Goal: Check status: Check status

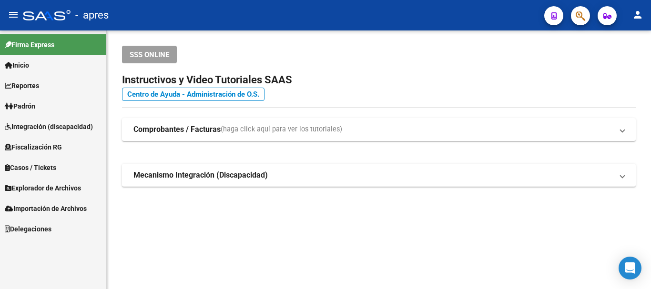
click at [579, 13] on icon "button" at bounding box center [581, 15] width 10 height 11
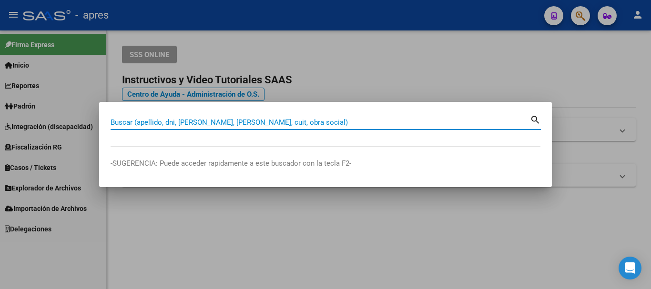
paste input "20423218569"
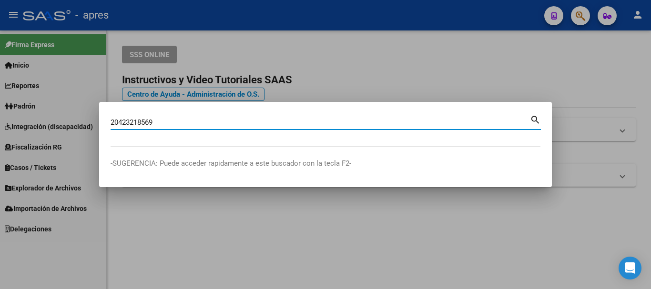
type input "20423218569"
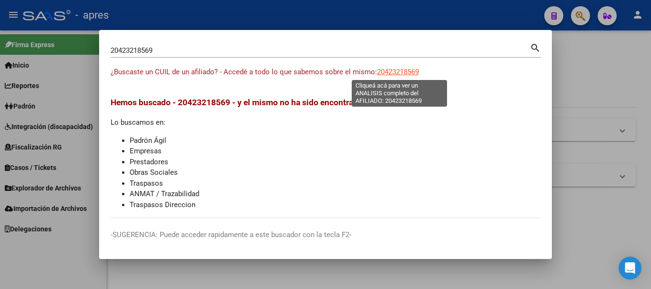
click at [402, 68] on span "20423218569" at bounding box center [398, 72] width 42 height 9
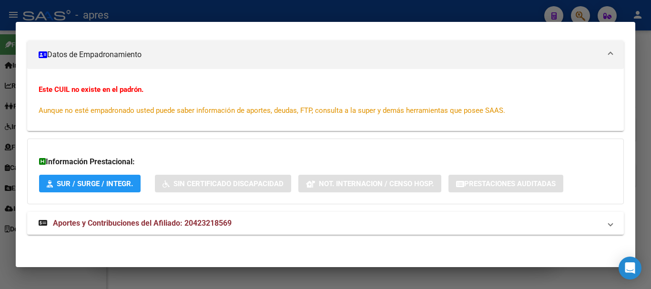
scroll to position [125, 0]
click at [192, 217] on mat-expansion-panel-header "Aportes y Contribuciones del Afiliado: 20423218569" at bounding box center [325, 223] width 597 height 23
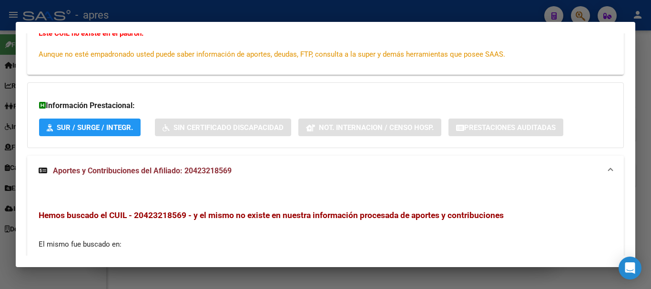
scroll to position [321, 0]
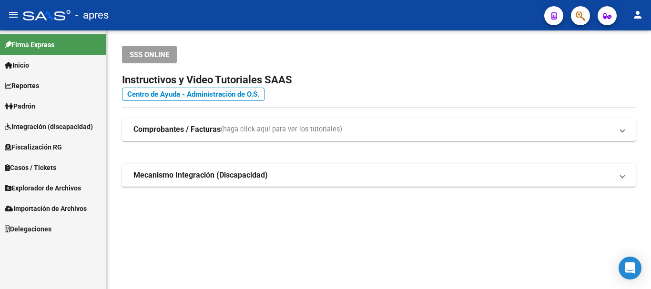
click at [586, 15] on button "button" at bounding box center [580, 15] width 19 height 19
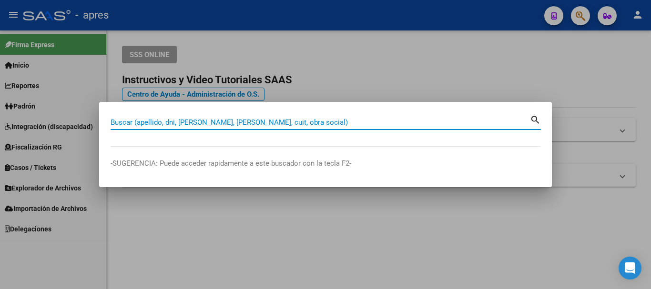
paste input "20332153367"
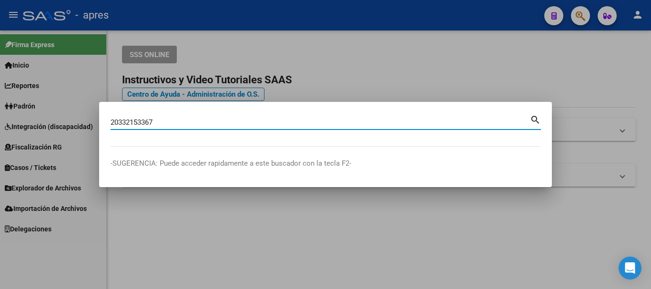
type input "20332153367"
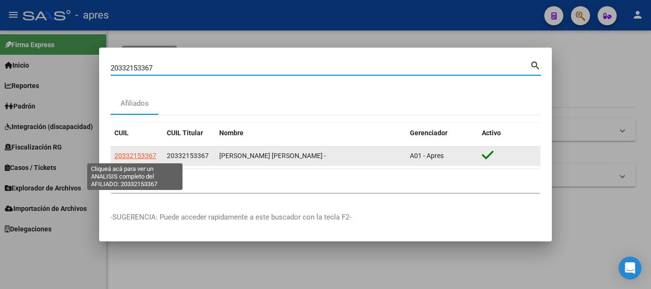
click at [140, 155] on span "20332153367" at bounding box center [135, 156] width 42 height 8
type textarea "20332153367"
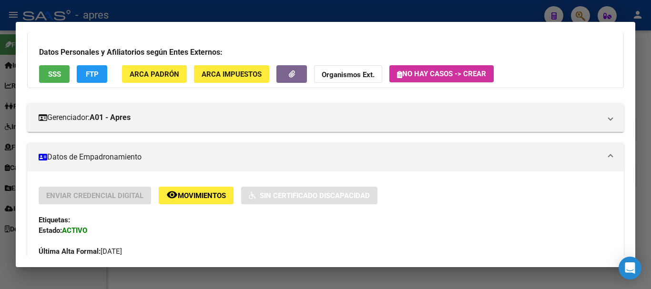
scroll to position [48, 0]
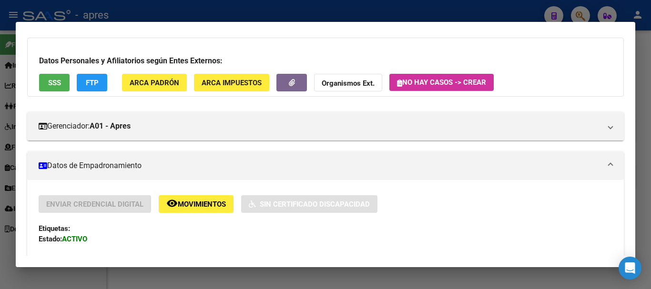
click at [52, 82] on span "SSS" at bounding box center [54, 83] width 13 height 9
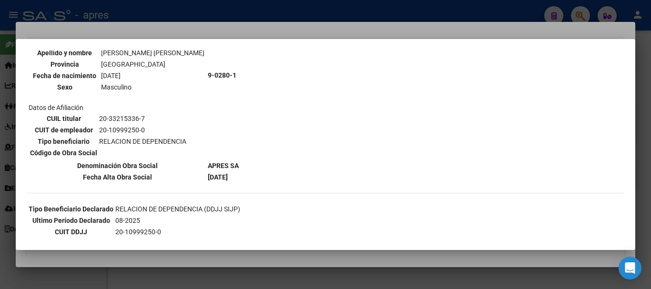
scroll to position [143, 0]
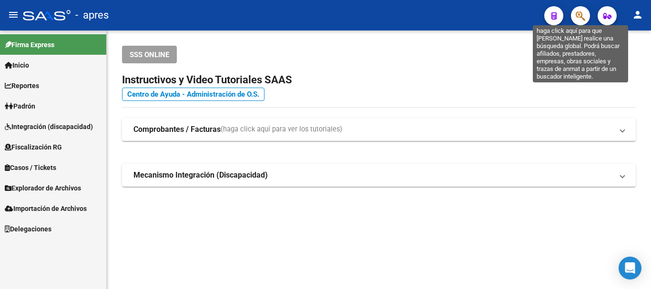
click at [580, 17] on icon "button" at bounding box center [581, 15] width 10 height 11
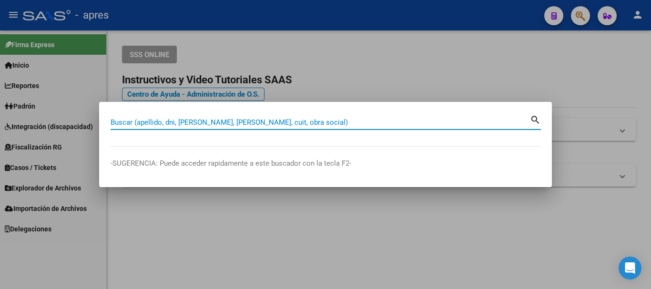
paste input "20403946193"
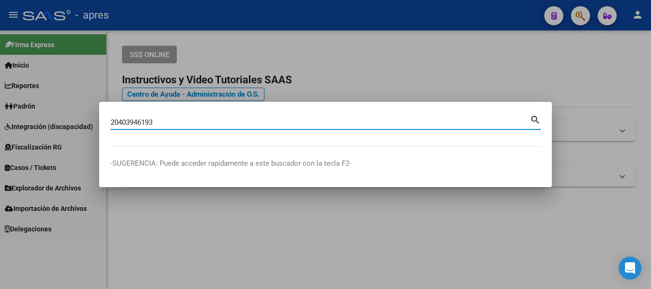
type input "20403946193"
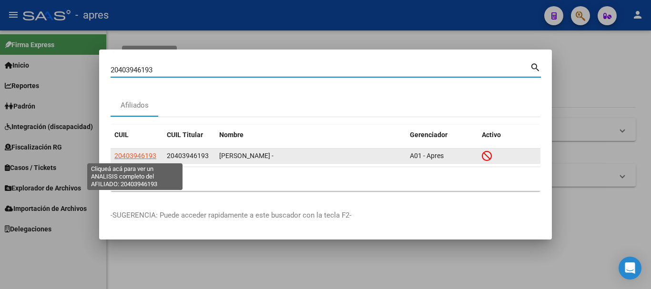
click at [143, 154] on span "20403946193" at bounding box center [135, 156] width 42 height 8
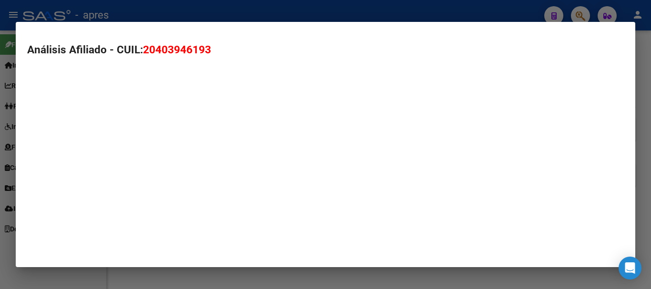
type textarea "20403946193"
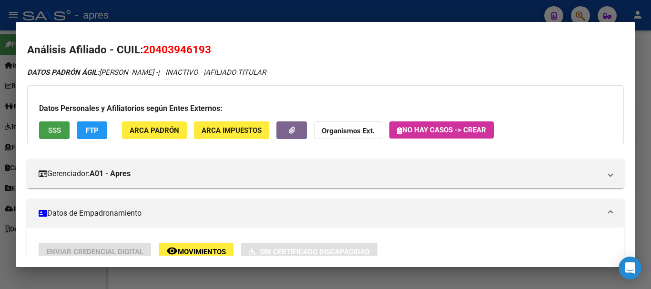
click at [54, 123] on button "SSS" at bounding box center [54, 131] width 31 height 18
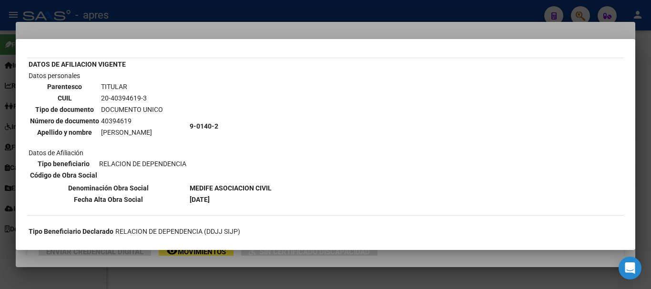
scroll to position [95, 0]
